Goal: Transaction & Acquisition: Purchase product/service

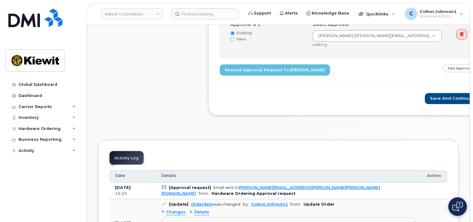
scroll to position [278, 0]
click at [136, 17] on link "Kiewit Corporation" at bounding box center [132, 13] width 62 height 11
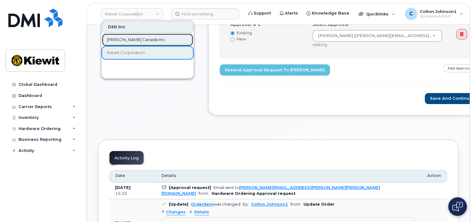
click at [127, 40] on span "[PERSON_NAME] Canada Inc" at bounding box center [136, 40] width 58 height 6
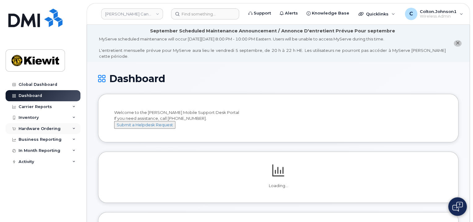
click at [70, 130] on div "Hardware Ordering" at bounding box center [43, 128] width 75 height 11
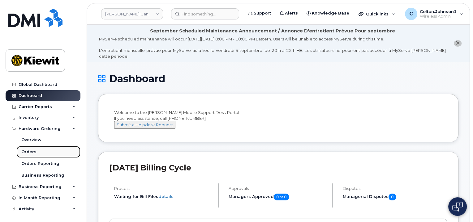
click at [49, 152] on link "Orders" at bounding box center [48, 152] width 64 height 12
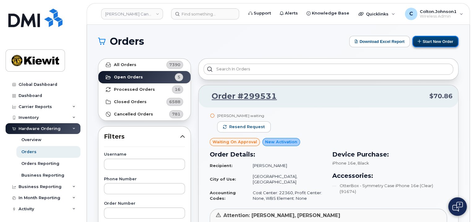
click at [434, 37] on button "Start New Order" at bounding box center [435, 41] width 46 height 11
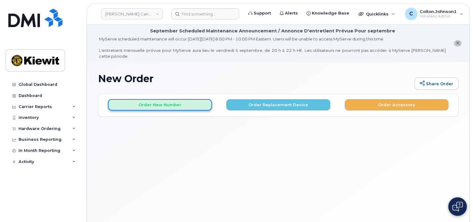
click at [190, 99] on button "Order New Number" at bounding box center [160, 104] width 104 height 11
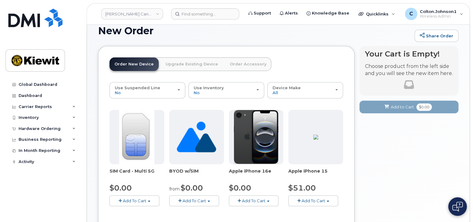
scroll to position [62, 0]
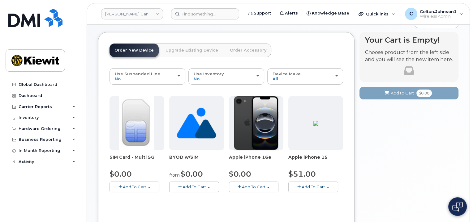
click at [240, 185] on span "button" at bounding box center [238, 187] width 3 height 4
click at [251, 195] on link "$0.00 - 3 Year Activation (128GB)" at bounding box center [270, 199] width 80 height 8
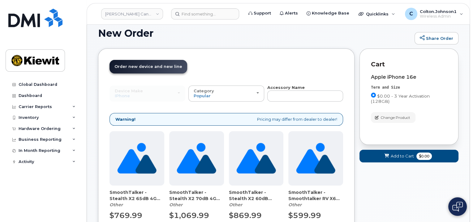
scroll to position [0, 0]
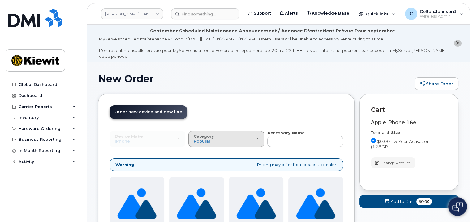
click at [216, 138] on button "Category Popular" at bounding box center [226, 139] width 76 height 16
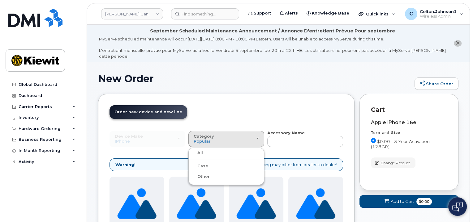
click at [215, 163] on div "Case" at bounding box center [226, 166] width 73 height 7
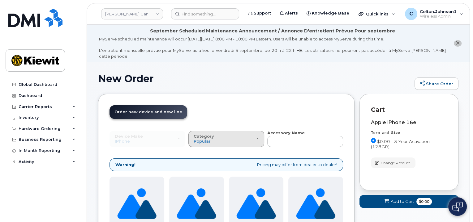
click at [212, 139] on button "Category Popular" at bounding box center [226, 139] width 76 height 16
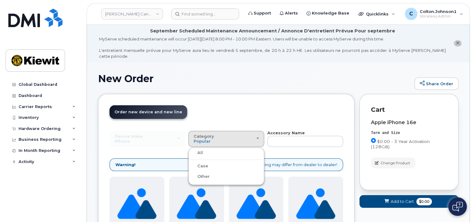
click at [202, 163] on label "Case" at bounding box center [199, 166] width 18 height 7
click at [0, 0] on input "Case" at bounding box center [0, 0] width 0 height 0
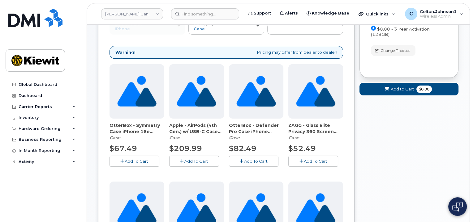
scroll to position [127, 0]
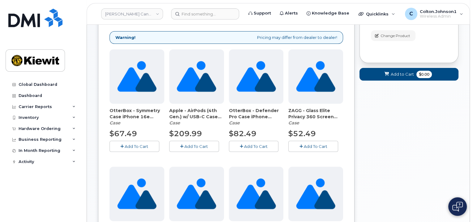
click at [124, 144] on button "Add To Cart" at bounding box center [134, 146] width 50 height 11
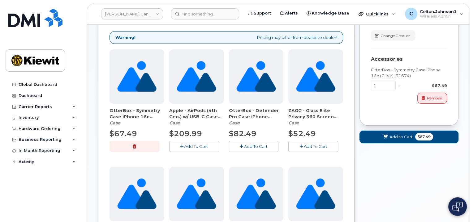
click at [386, 134] on span at bounding box center [385, 137] width 6 height 6
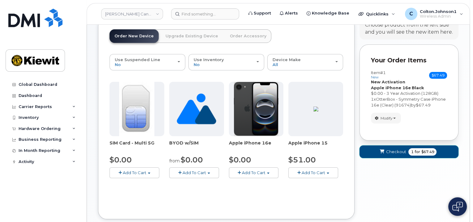
click at [386, 149] on span "Checkout" at bounding box center [396, 152] width 20 height 6
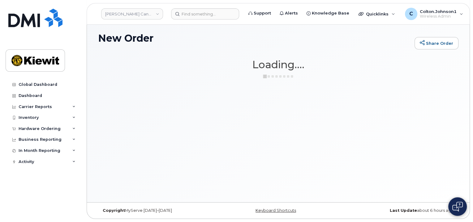
scroll to position [35, 0]
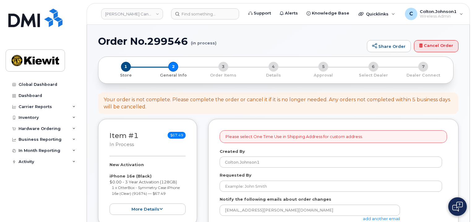
select select
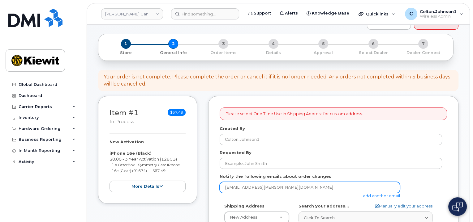
scroll to position [62, 0]
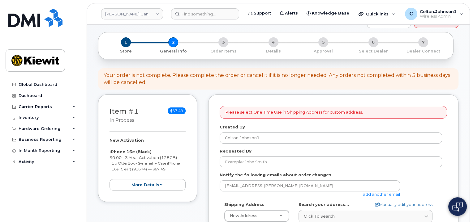
click at [373, 192] on link "add another email" at bounding box center [381, 194] width 37 height 5
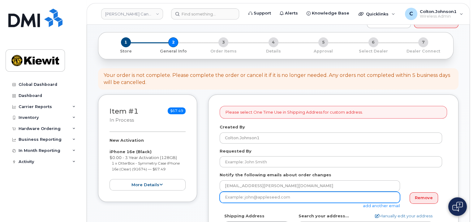
click at [281, 192] on input "email" at bounding box center [309, 197] width 180 height 11
paste input "Mary.Stein"
type input "[PERSON_NAME][EMAIL_ADDRESS][PERSON_NAME][PERSON_NAME][DOMAIN_NAME]"
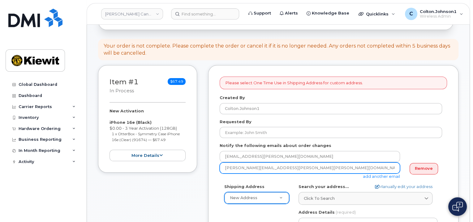
scroll to position [93, 0]
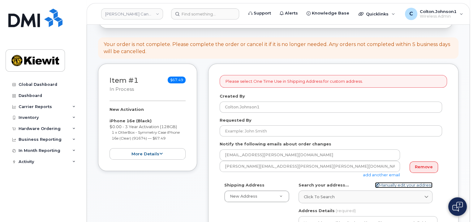
click at [404, 182] on link "Manually edit your address" at bounding box center [404, 185] width 58 height 6
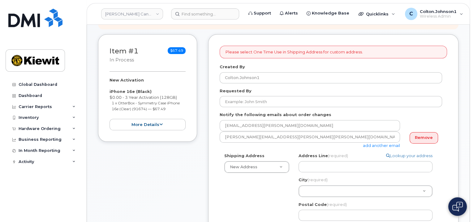
scroll to position [124, 0]
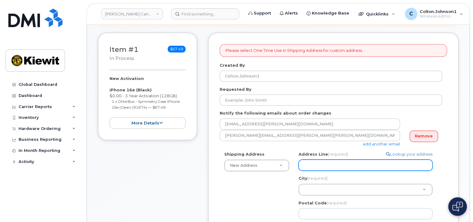
click at [325, 160] on input "Address Line (required)" at bounding box center [365, 165] width 134 height 11
paste input "[STREET_ADDRESS]"
select select
type input "[STREET_ADDRESS]"
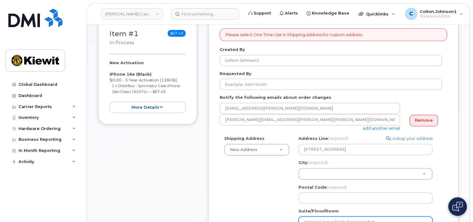
scroll to position [185, 0]
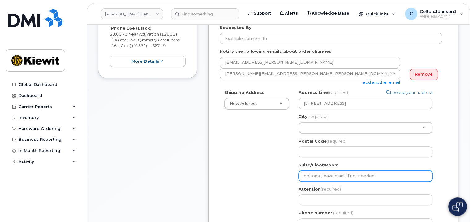
click at [328, 174] on input "Suite/Floor/Room" at bounding box center [365, 176] width 134 height 11
paste input "Suite 200"
select select
type input "Suite 200"
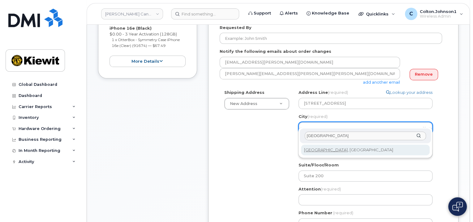
type input "[GEOGRAPHIC_DATA]"
select select
type input "88"
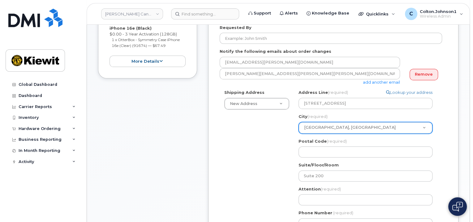
click at [283, 146] on div "Shipping Address New Address New Address 1 Holt Rd South Beaver Marine Limited …" at bounding box center [330, 162] width 222 height 144
click at [313, 147] on input "Postal Code (required)" at bounding box center [365, 152] width 134 height 11
paste input "AB T2W 3X6"
select select
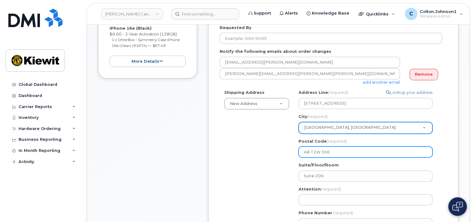
click at [339, 150] on input "AB T2W 3X6" at bounding box center [365, 152] width 134 height 11
type input "AB T2W 3X6"
click at [283, 148] on div "Shipping Address New Address New Address 1 Holt Rd South Beaver Marine Limited …" at bounding box center [330, 162] width 222 height 144
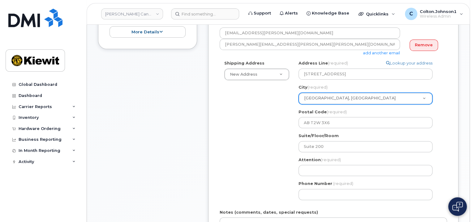
scroll to position [216, 0]
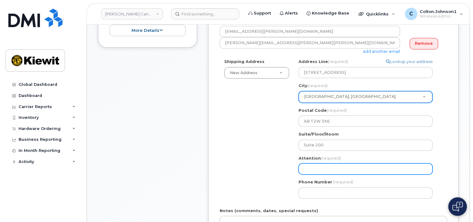
click at [313, 164] on input "Attention (required)" at bounding box center [365, 169] width 134 height 11
paste input "[PERSON_NAME].[PERSON_NAME]"
select select
click at [351, 167] on input "[PERSON_NAME].[PERSON_NAME]" at bounding box center [365, 169] width 134 height 11
type input "[PERSON_NAME].[PERSON_NAME]"
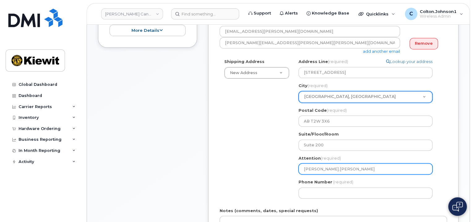
paste input "Michael.Norris"
select select
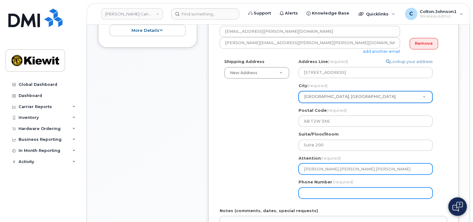
type input "[PERSON_NAME].[PERSON_NAME].[PERSON_NAME]"
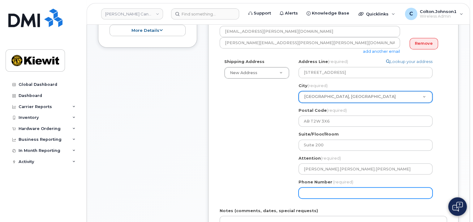
click at [350, 188] on input "Phone Number" at bounding box center [365, 193] width 134 height 11
type input "877772770"
select select
type input "8777727707"
select select
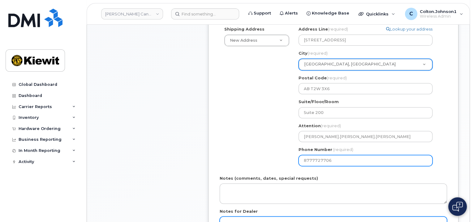
scroll to position [278, 0]
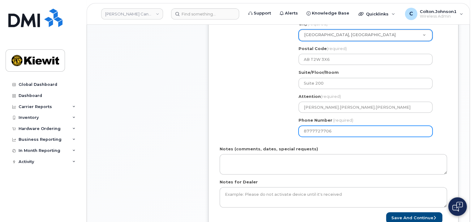
type input "8777727706"
click at [268, 148] on div "Notes (comments, dates, special requests)" at bounding box center [332, 160] width 227 height 28
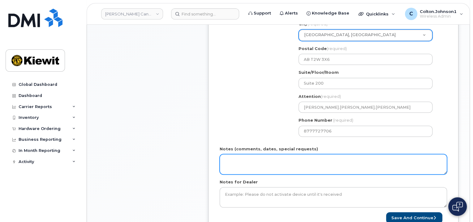
click at [262, 154] on textarea "Notes (comments, dates, special requests)" at bounding box center [332, 164] width 227 height 20
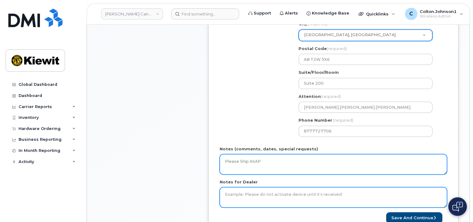
type textarea "Please Ship ASAP"
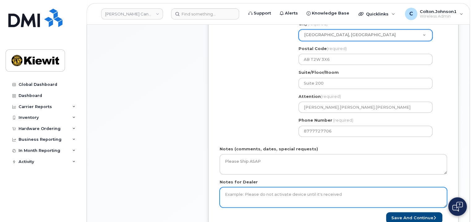
click at [291, 189] on textarea "Notes for Dealer" at bounding box center [332, 197] width 227 height 20
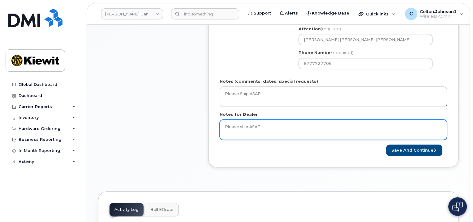
scroll to position [371, 0]
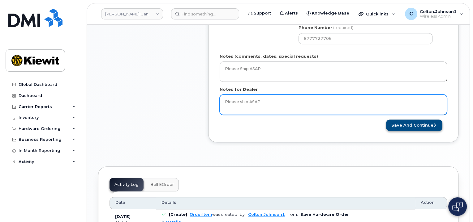
type textarea "Please ship ASAP"
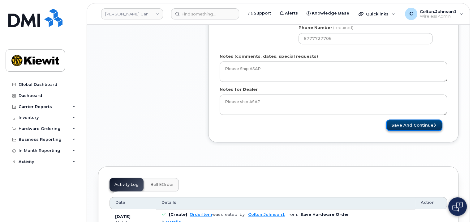
click at [404, 123] on button "Save and Continue" at bounding box center [414, 125] width 56 height 11
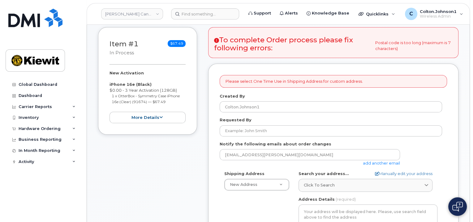
scroll to position [185, 0]
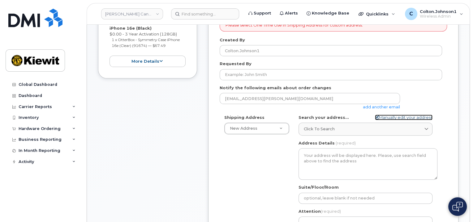
click at [394, 115] on link "Manually edit your address" at bounding box center [404, 118] width 58 height 6
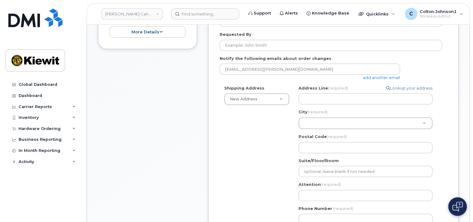
scroll to position [216, 0]
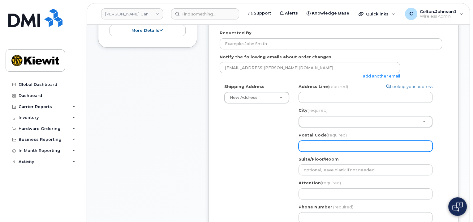
click at [326, 141] on input "Postal Code (required)" at bounding box center [365, 146] width 134 height 11
paste input "T2W 3X6"
select select
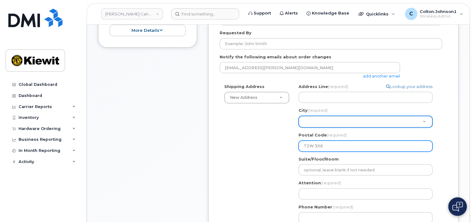
type input "T2W 3X6"
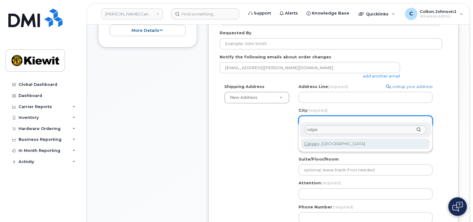
type input "calgar"
select select
type input "88"
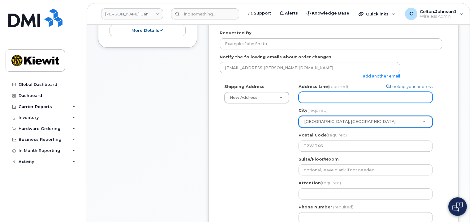
click at [312, 92] on input "Address Line (required)" at bounding box center [365, 97] width 134 height 11
select select
type input "1"
select select
type input "10"
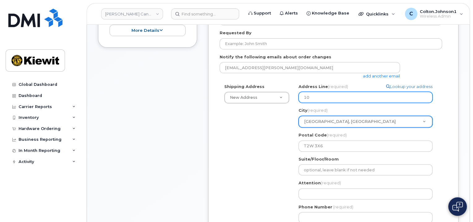
select select
type input "103"
select select
type input "10333 Southport Road S.W."
select select
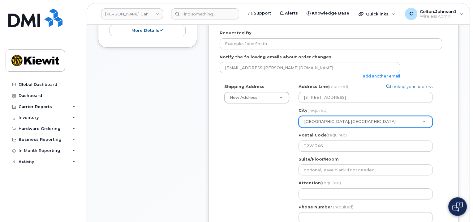
click at [375, 74] on link "add another email" at bounding box center [381, 76] width 37 height 5
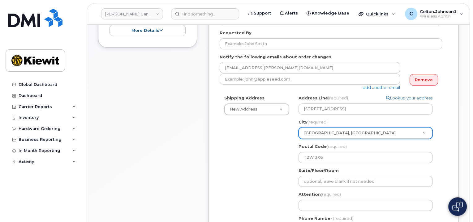
click at [302, 80] on div "add another email" at bounding box center [311, 82] width 185 height 17
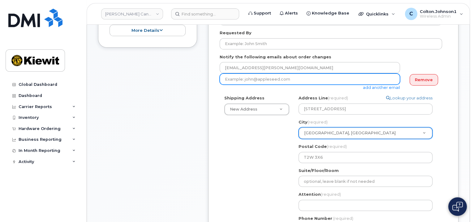
click at [301, 76] on input "email" at bounding box center [309, 79] width 180 height 11
type input "[PERSON_NAME][EMAIL_ADDRESS][PERSON_NAME][PERSON_NAME][DOMAIN_NAME]"
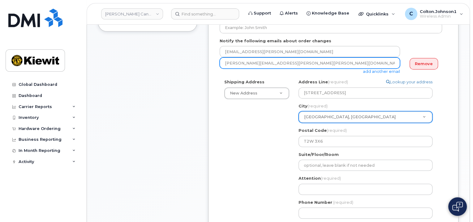
scroll to position [247, 0]
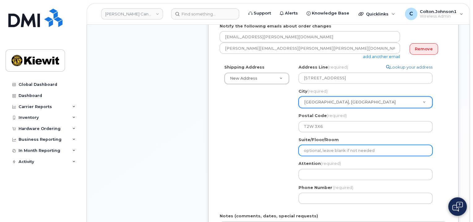
click at [351, 146] on input "Suite/Floor/Room" at bounding box center [365, 150] width 134 height 11
type input "Suite 200"
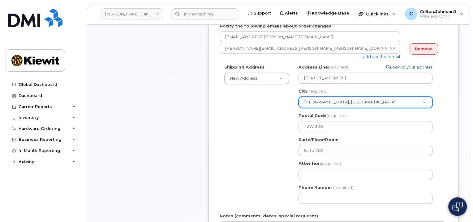
click at [339, 175] on div "Search your address... Manually edit your address Click to search No available …" at bounding box center [368, 136] width 148 height 144
click at [334, 170] on input "Attention (required)" at bounding box center [365, 174] width 134 height 11
select select
type input "R"
select select
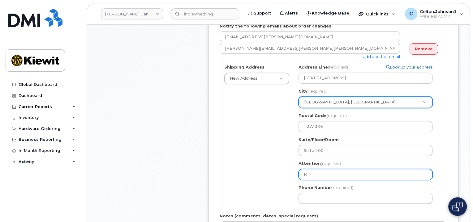
type input "Ro"
select select
type input "Ros"
select select
type input "Ross"
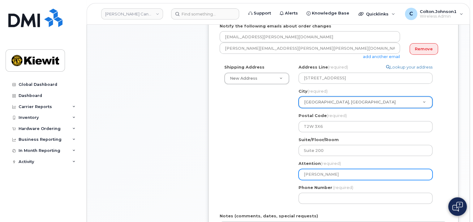
click at [336, 171] on input "Ross" at bounding box center [365, 174] width 134 height 11
drag, startPoint x: 338, startPoint y: 169, endPoint x: 277, endPoint y: 175, distance: 60.5
click at [277, 176] on div "Shipping Address New Address New Address 10333 Southport Road S.W. 1 Holt Rd So…" at bounding box center [330, 136] width 222 height 144
paste input ".Moffatt"
select select
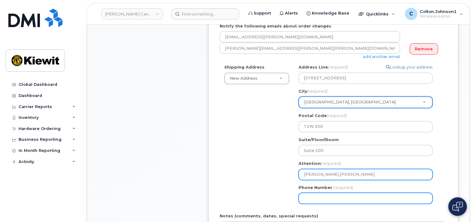
type input "[PERSON_NAME].[PERSON_NAME].[PERSON_NAME]"
select select
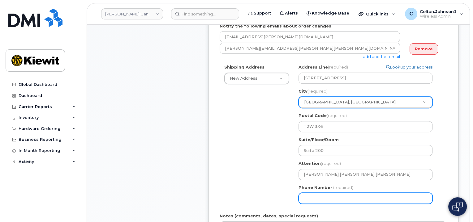
click at [332, 193] on input "Phone Number" at bounding box center [365, 198] width 134 height 11
type input "877772770"
select select
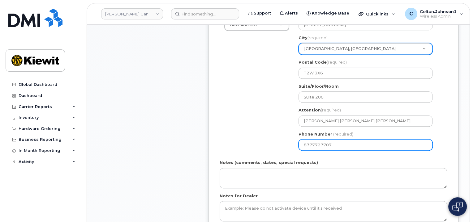
scroll to position [309, 0]
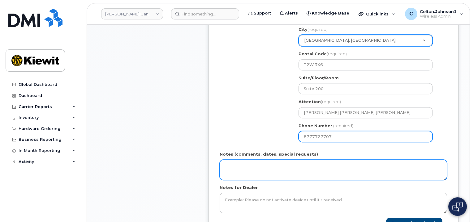
type input "8777727707"
click at [299, 165] on textarea "Notes (comments, dates, special requests)" at bounding box center [332, 170] width 227 height 20
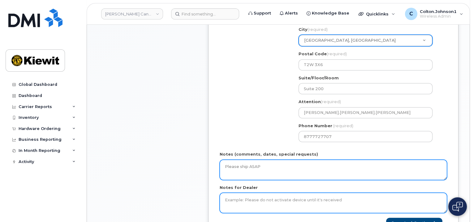
type textarea "Please ship ASAP"
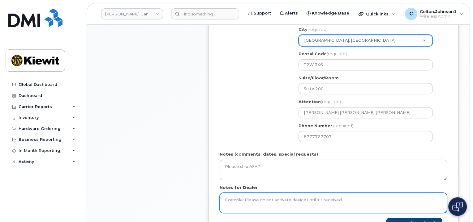
click at [293, 198] on textarea "Notes for Dealer" at bounding box center [332, 203] width 227 height 20
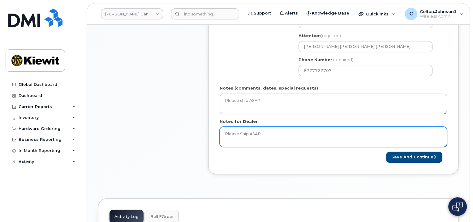
scroll to position [402, 0]
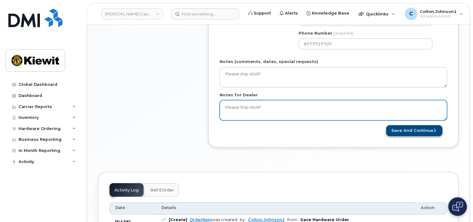
type textarea "Please Ship ASAP"
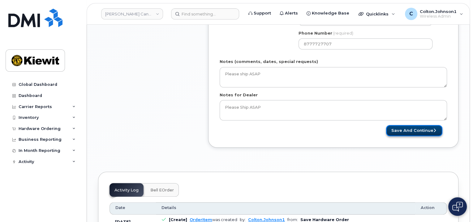
click at [407, 127] on button "Save and Continue" at bounding box center [414, 130] width 56 height 11
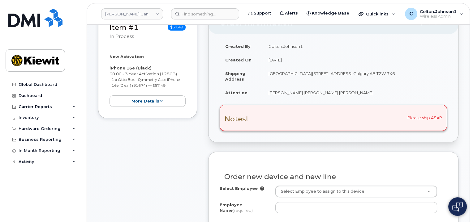
scroll to position [155, 0]
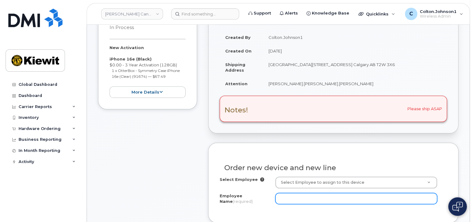
click at [309, 193] on input "Employee Name (required)" at bounding box center [356, 198] width 162 height 11
click at [336, 193] on input "Employee Name (required)" at bounding box center [356, 198] width 162 height 11
type input "V"
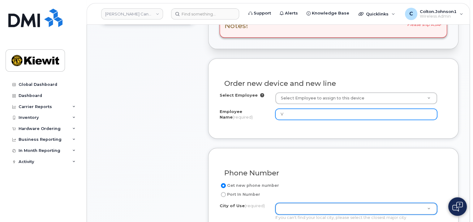
scroll to position [278, 0]
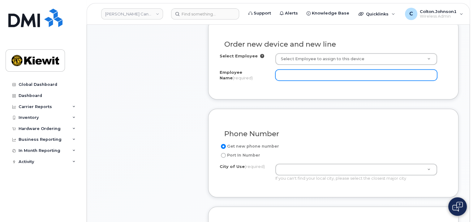
paste input "[PERSON_NAME].[PERSON_NAME]"
type input "[PERSON_NAME].[PERSON_NAME]"
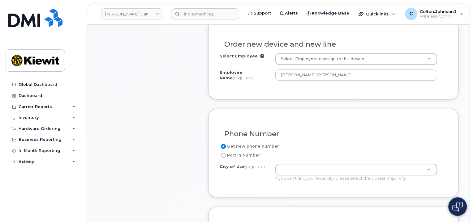
click at [290, 156] on div "Get new phone number Port In Number City of Use (required) If you can't find yo…" at bounding box center [332, 164] width 227 height 43
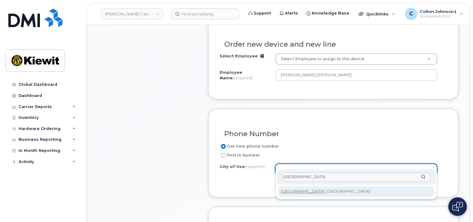
type input "Calgary"
type input "88"
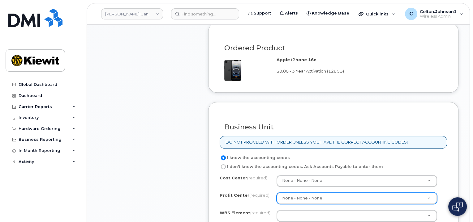
scroll to position [464, 0]
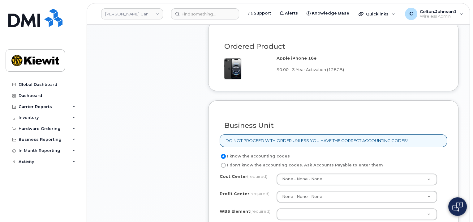
paste input "105877.1186"
type input "105877.1186"
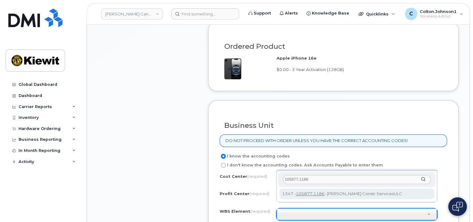
type input "105877.1186"
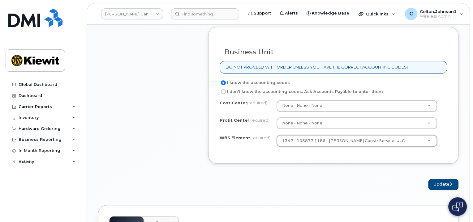
scroll to position [556, 0]
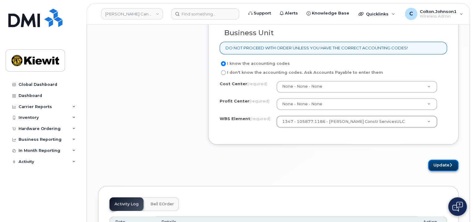
click at [443, 160] on button "Update" at bounding box center [443, 165] width 30 height 11
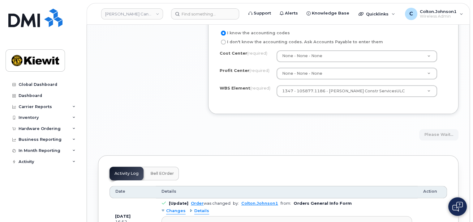
scroll to position [587, 0]
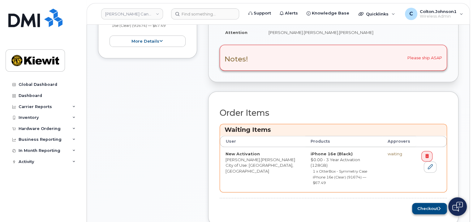
scroll to position [247, 0]
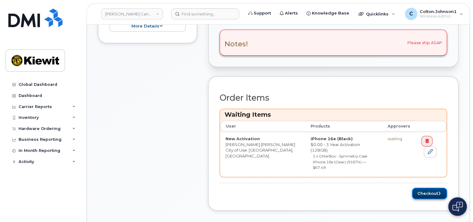
click at [438, 192] on icon "submit" at bounding box center [439, 194] width 2 height 4
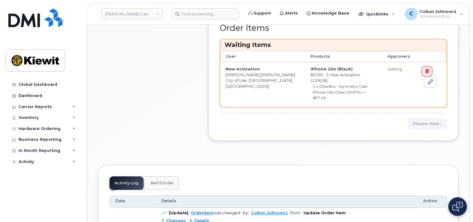
scroll to position [340, 0]
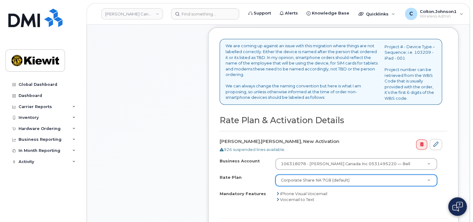
scroll to position [278, 0]
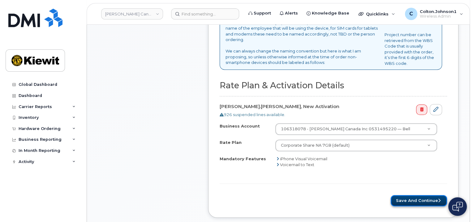
click at [418, 195] on button "Save and Continue" at bounding box center [418, 200] width 56 height 11
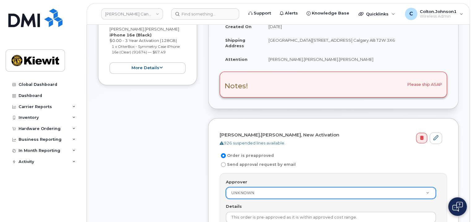
scroll to position [185, 0]
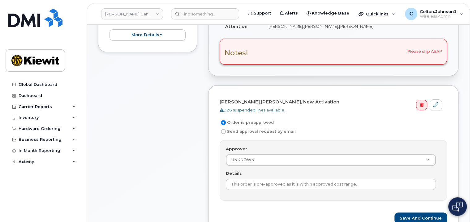
click at [255, 128] on label "Send approval request by email" at bounding box center [257, 131] width 76 height 7
click at [226, 129] on input "Send approval request by email" at bounding box center [223, 131] width 5 height 5
radio input "true"
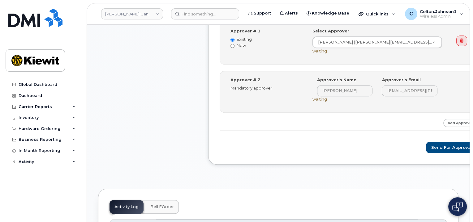
scroll to position [340, 0]
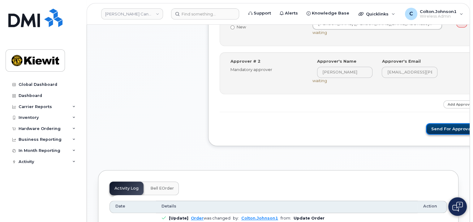
click at [426, 123] on button "Send for Approval" at bounding box center [451, 128] width 51 height 11
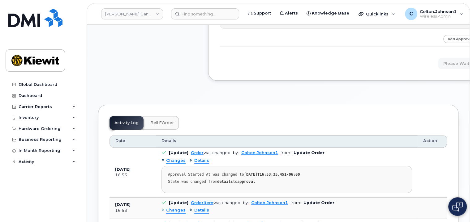
scroll to position [433, 0]
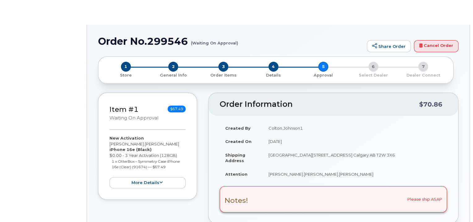
radio input "true"
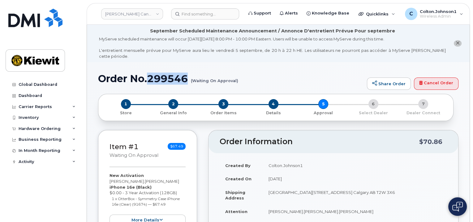
drag, startPoint x: 149, startPoint y: 71, endPoint x: 190, endPoint y: 71, distance: 41.4
click at [190, 73] on h1 "Order No.299546 (Waiting On Approval)" at bounding box center [231, 78] width 266 height 11
